Goal: Task Accomplishment & Management: Manage account settings

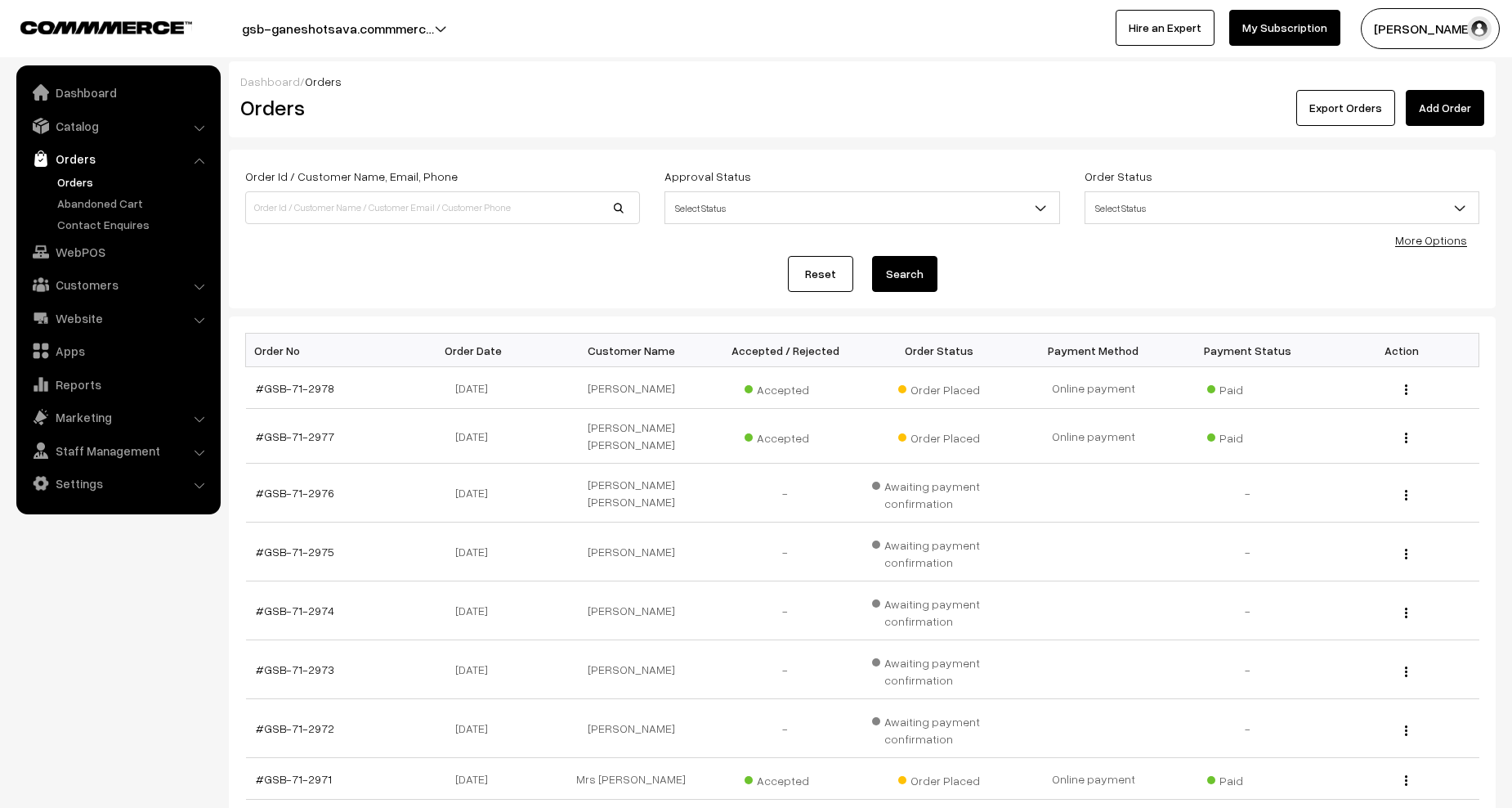
click at [80, 178] on link "Orders" at bounding box center [134, 182] width 162 height 17
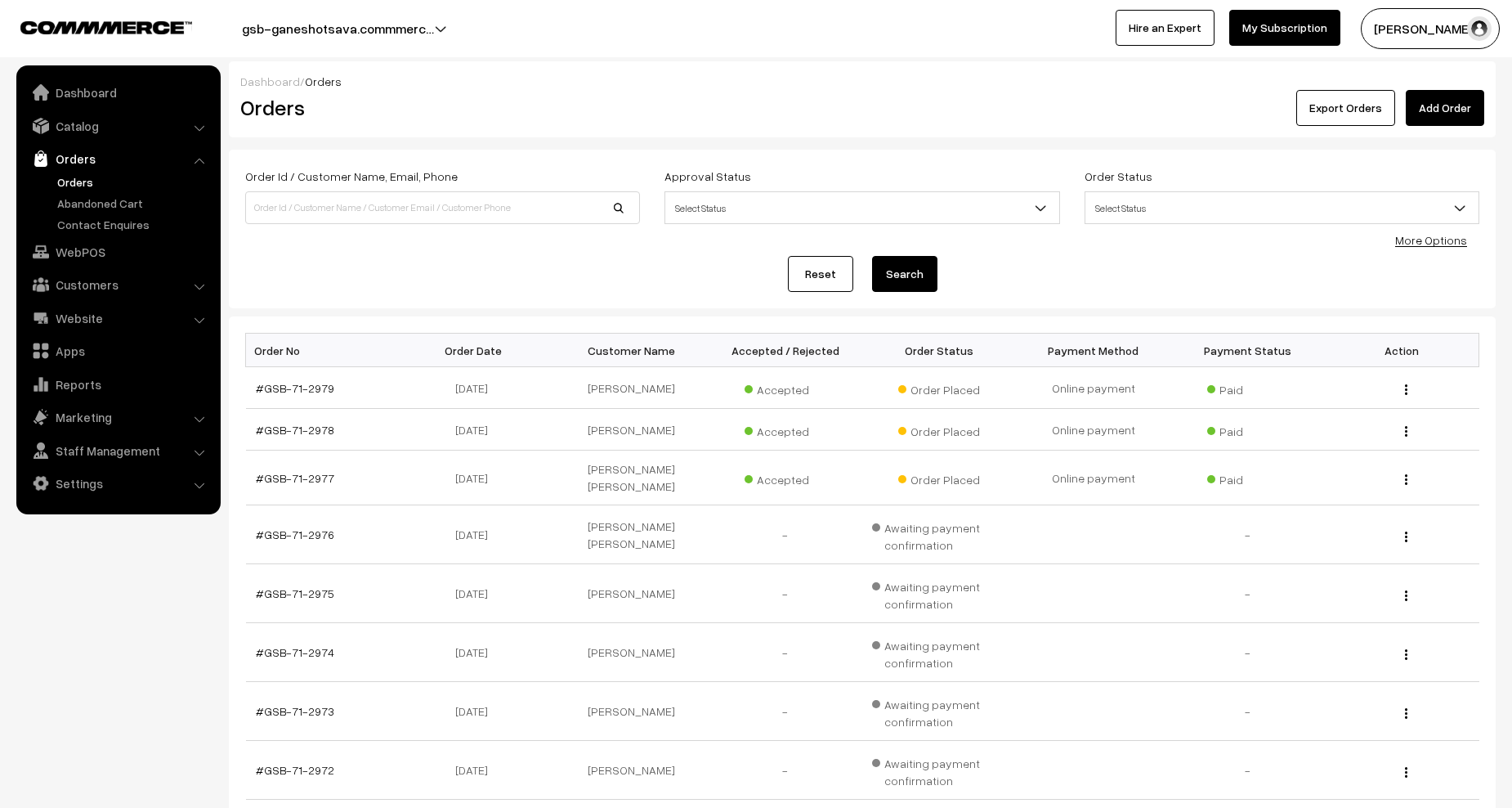
click at [84, 182] on link "Orders" at bounding box center [134, 182] width 162 height 17
